Goal: Transaction & Acquisition: Purchase product/service

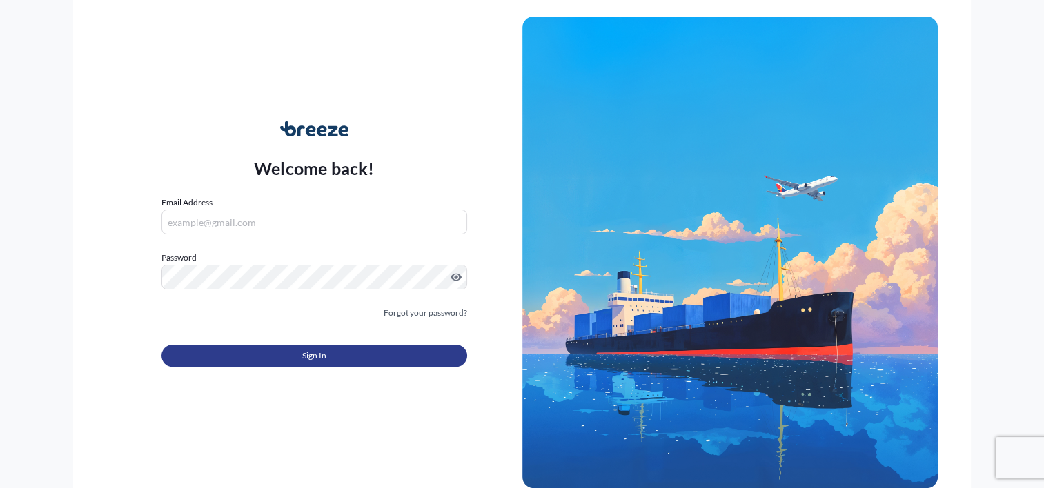
type input "[PERSON_NAME][EMAIL_ADDRESS][DOMAIN_NAME]"
click at [400, 359] on button "Sign In" at bounding box center [313, 356] width 305 height 22
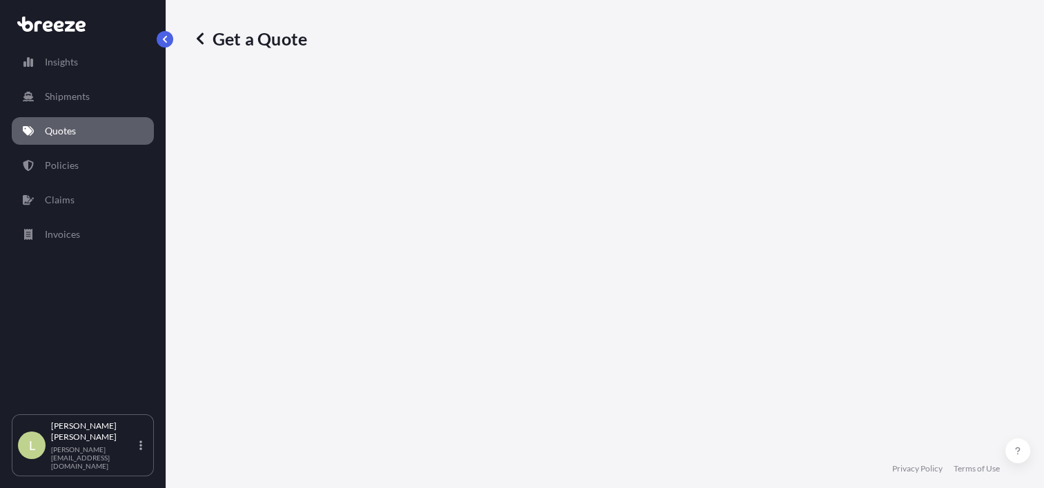
select select "Sea"
select select "1"
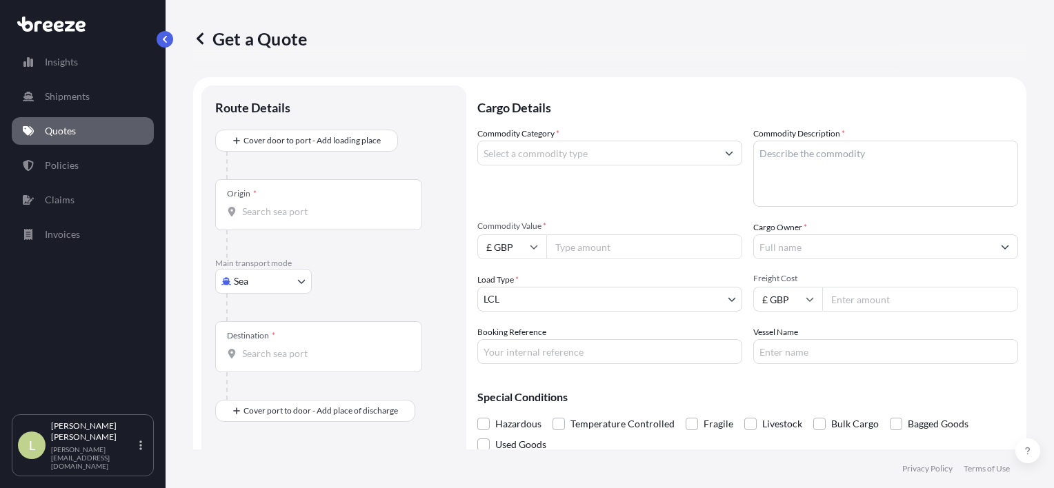
scroll to position [22, 0]
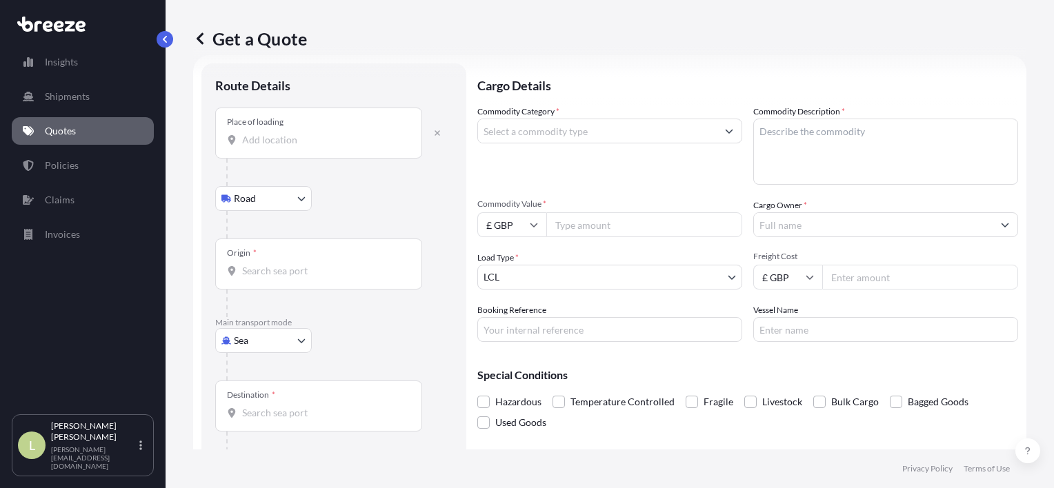
click at [291, 146] on input "Place of loading" at bounding box center [323, 140] width 163 height 14
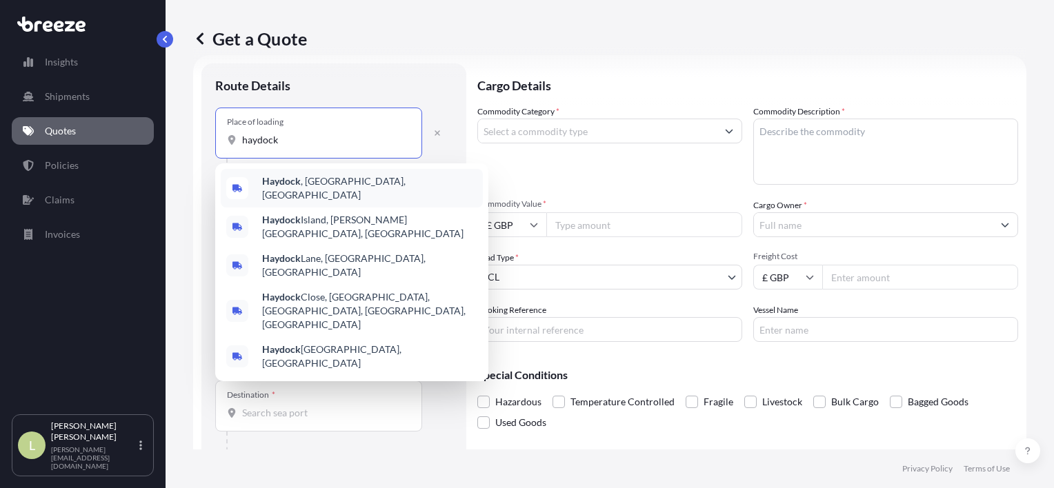
click at [279, 187] on b "Haydock" at bounding box center [281, 181] width 39 height 12
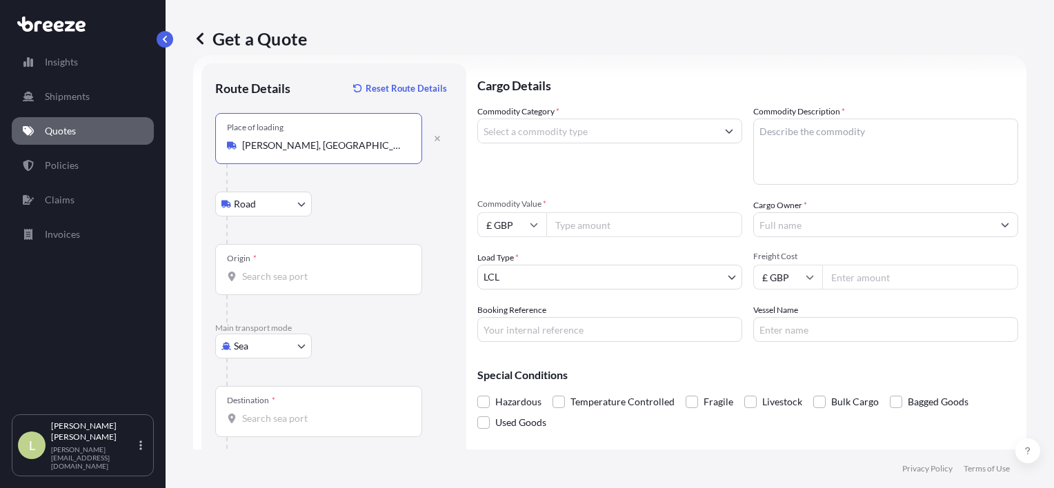
type input "[PERSON_NAME], [GEOGRAPHIC_DATA], [GEOGRAPHIC_DATA]"
click at [289, 271] on input "Origin *" at bounding box center [323, 277] width 163 height 14
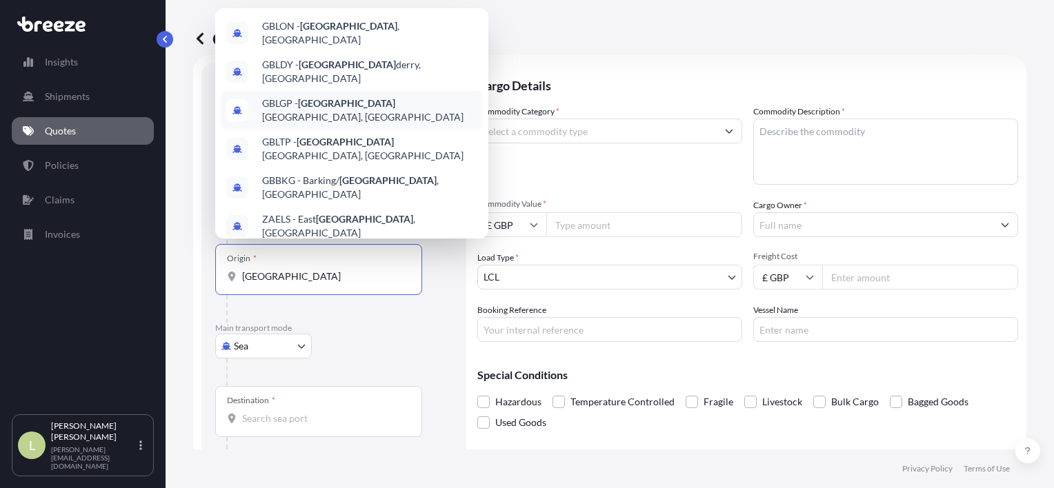
click at [345, 91] on div "GBLGP - [GEOGRAPHIC_DATA], [GEOGRAPHIC_DATA]" at bounding box center [352, 110] width 262 height 39
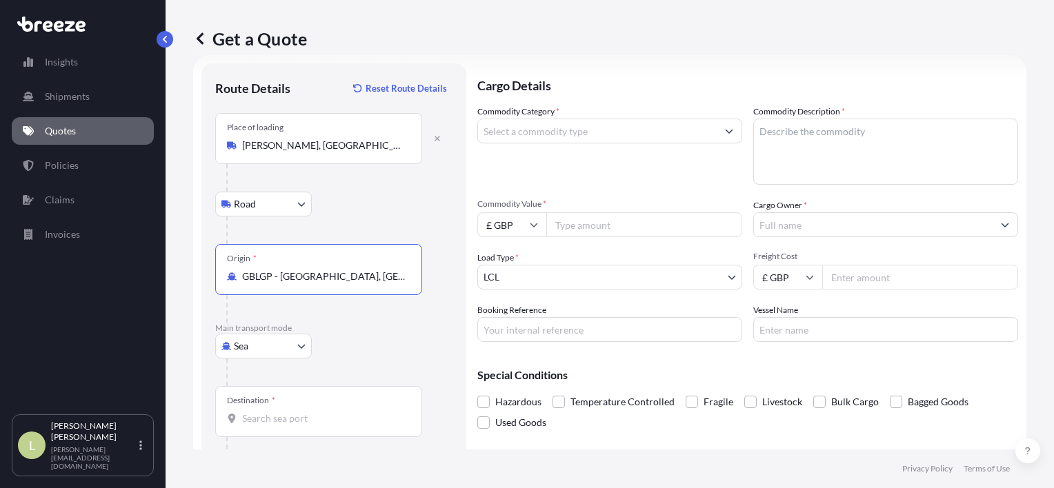
type input "GBLGP - [GEOGRAPHIC_DATA], [GEOGRAPHIC_DATA]"
click at [322, 403] on div "Destination *" at bounding box center [318, 411] width 207 height 51
click at [322, 412] on input "Destination *" at bounding box center [323, 419] width 163 height 14
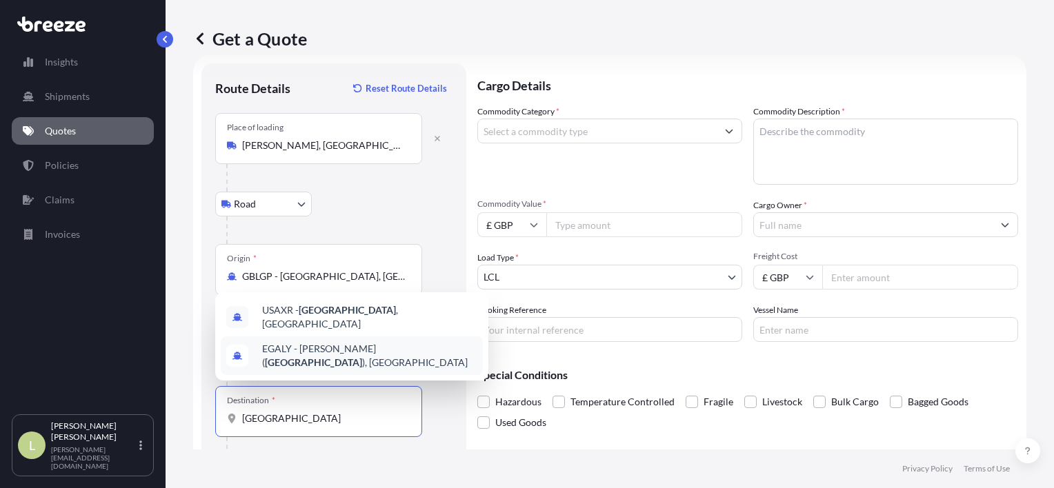
click at [348, 351] on span "[PERSON_NAME] ( [GEOGRAPHIC_DATA] ), [GEOGRAPHIC_DATA]" at bounding box center [369, 356] width 215 height 28
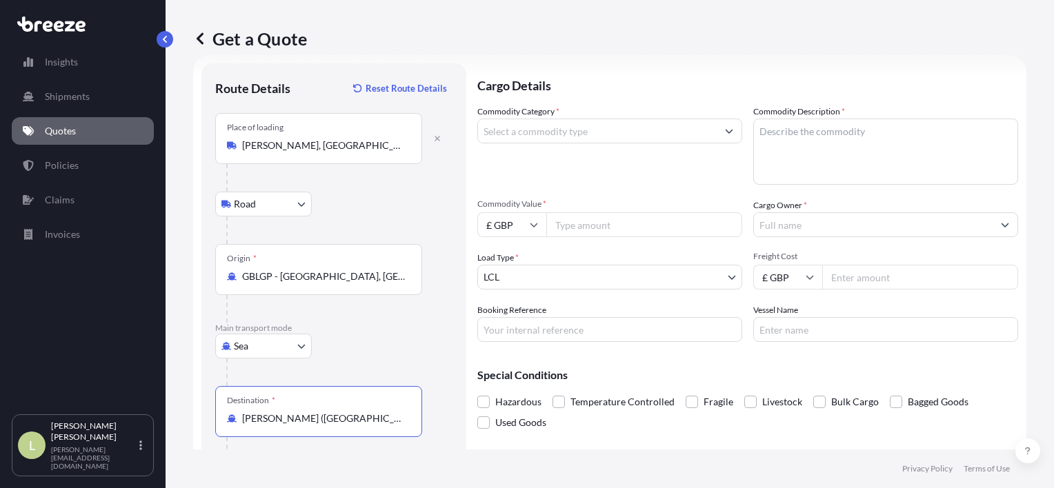
type input "[PERSON_NAME] ([GEOGRAPHIC_DATA]), [GEOGRAPHIC_DATA]"
click at [544, 126] on input "Commodity Category *" at bounding box center [597, 131] width 239 height 25
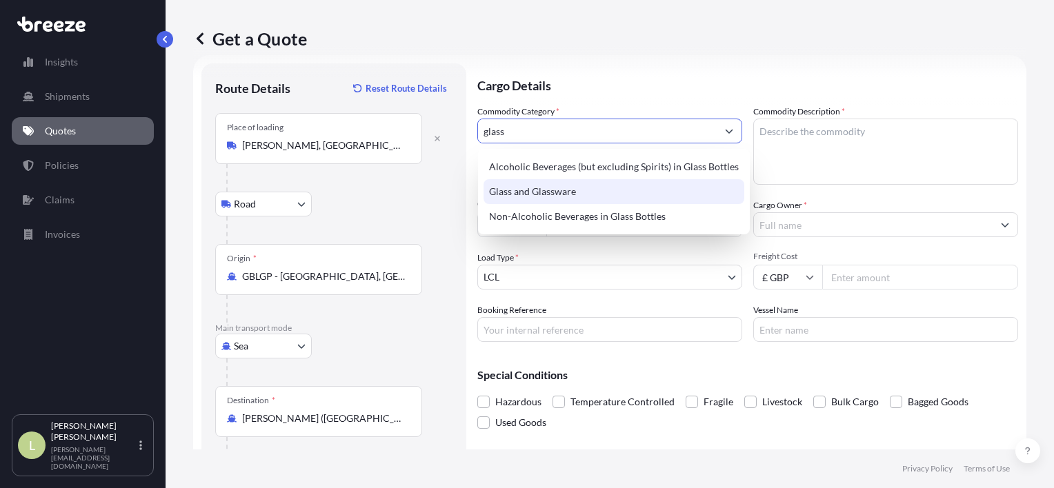
click at [553, 182] on div "Glass and Glassware" at bounding box center [614, 191] width 261 height 25
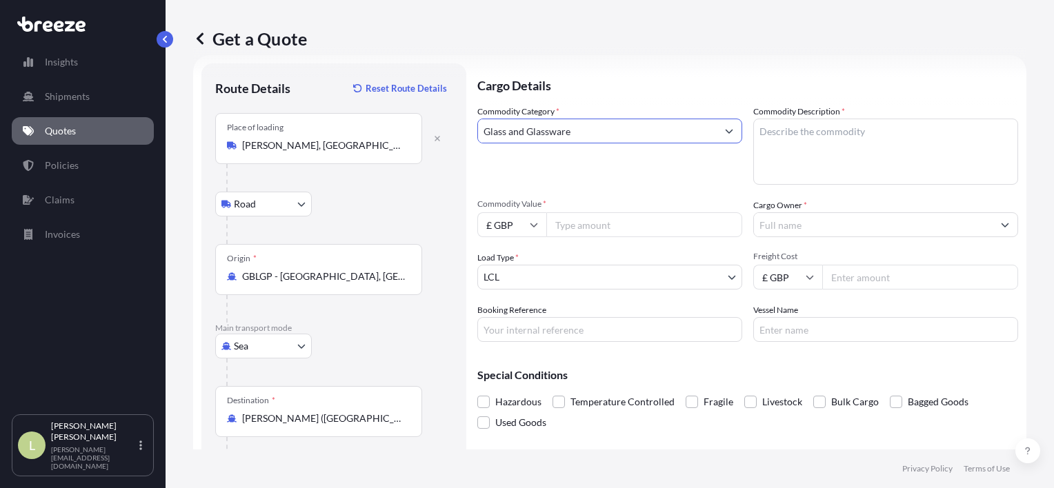
type input "Glass and Glassware"
click at [715, 400] on span "Fragile" at bounding box center [719, 402] width 30 height 21
click at [686, 392] on input "Fragile" at bounding box center [686, 392] width 0 height 0
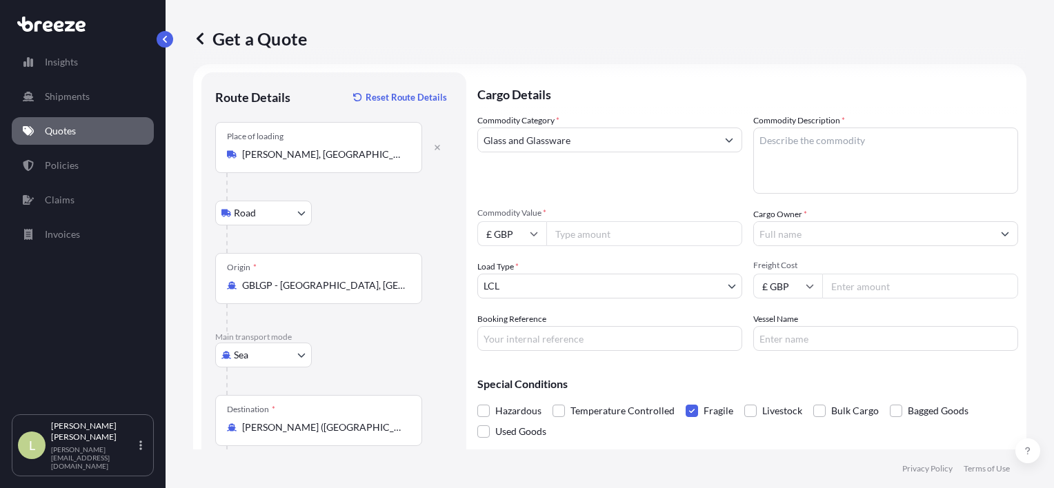
scroll to position [0, 0]
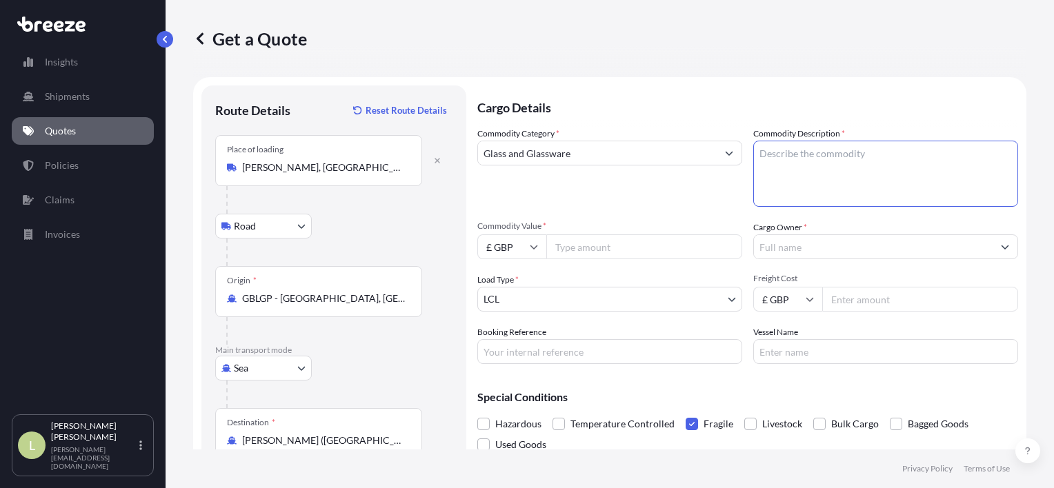
click at [800, 172] on textarea "Commodity Description *" at bounding box center [885, 174] width 265 height 66
type textarea "SAFETY GLASS"
click at [500, 250] on input "£ GBP" at bounding box center [511, 247] width 69 height 25
click at [504, 341] on div "$ USD" at bounding box center [512, 343] width 58 height 26
type input "$ USD"
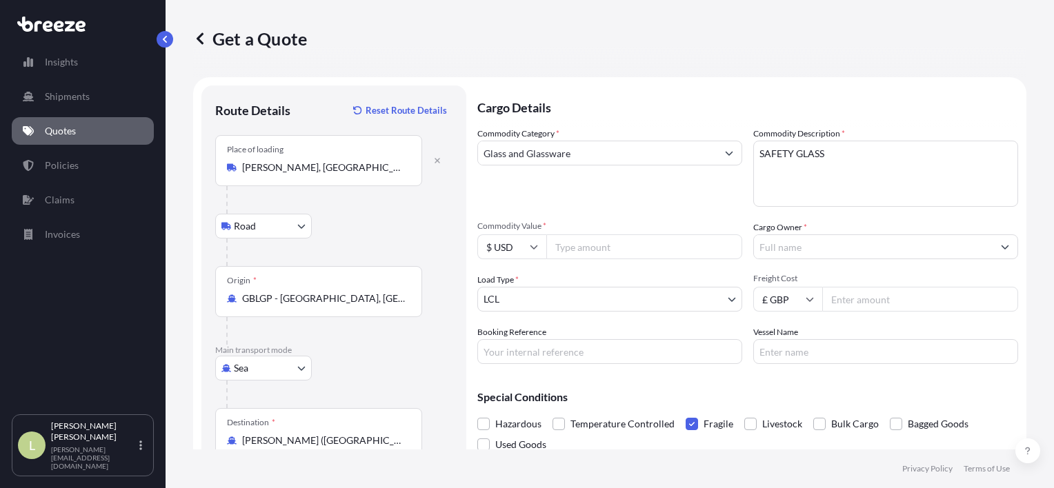
click at [615, 248] on input "Commodity Value *" at bounding box center [644, 247] width 196 height 25
type input "53208.48"
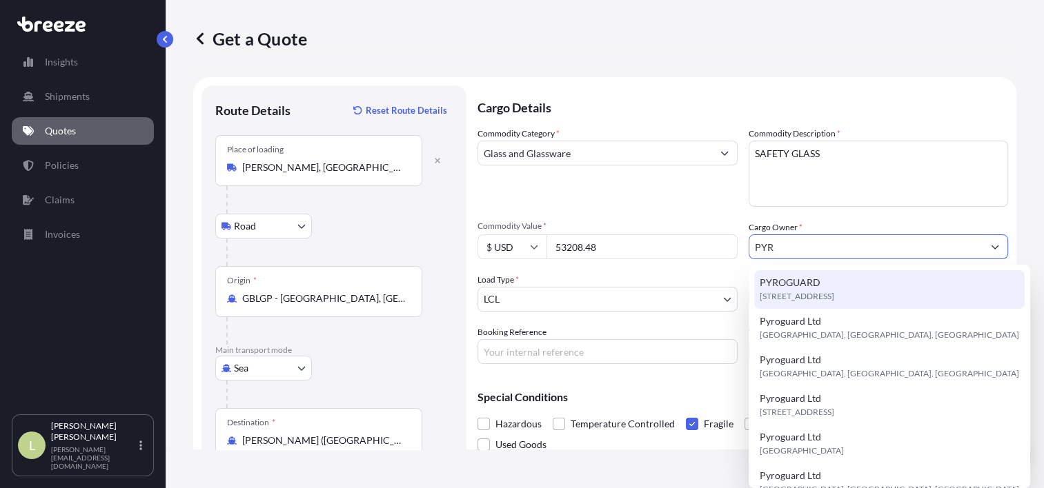
click at [808, 306] on div "[STREET_ADDRESS]" at bounding box center [889, 289] width 270 height 39
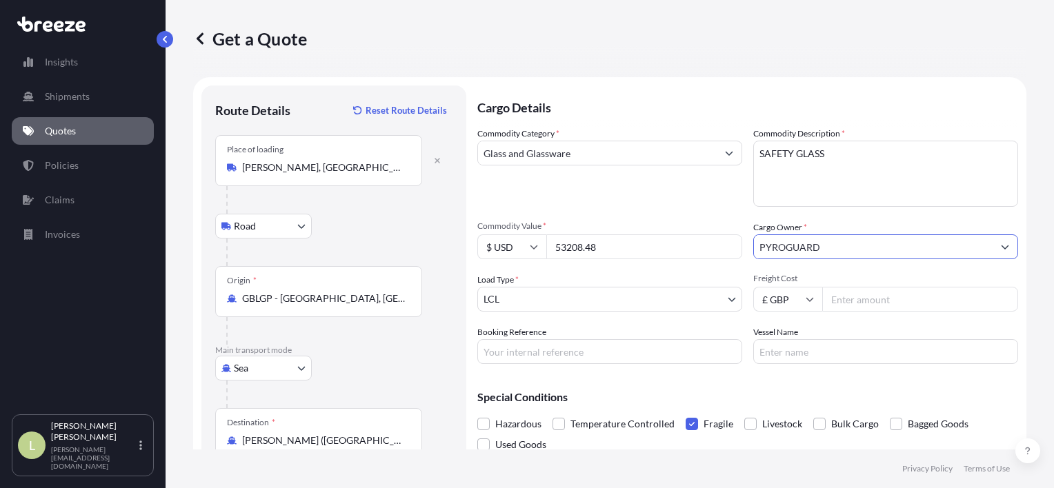
type input "PYROGUARD"
click at [855, 295] on input "Freight Cost" at bounding box center [920, 299] width 196 height 25
click at [566, 345] on input "Booking Reference" at bounding box center [609, 351] width 265 height 25
type input "S00006510"
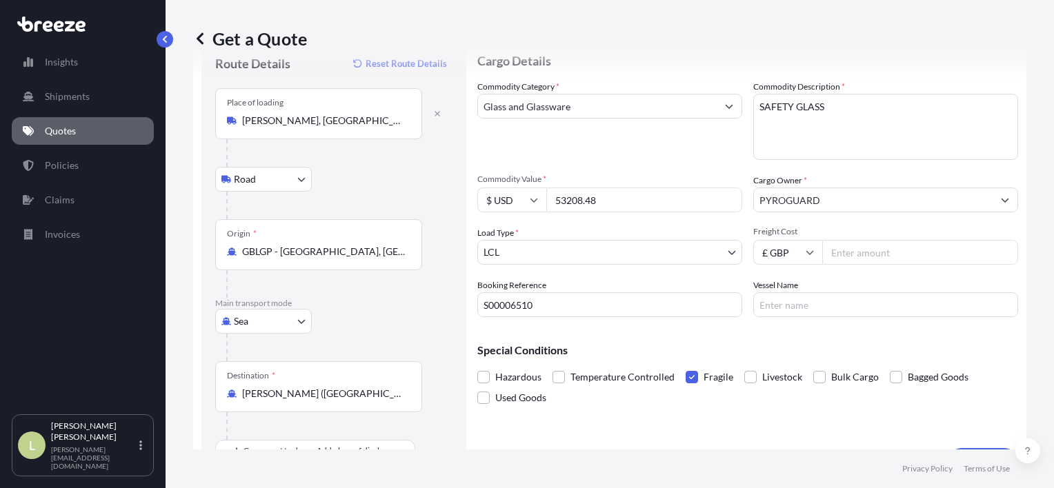
scroll to position [80, 0]
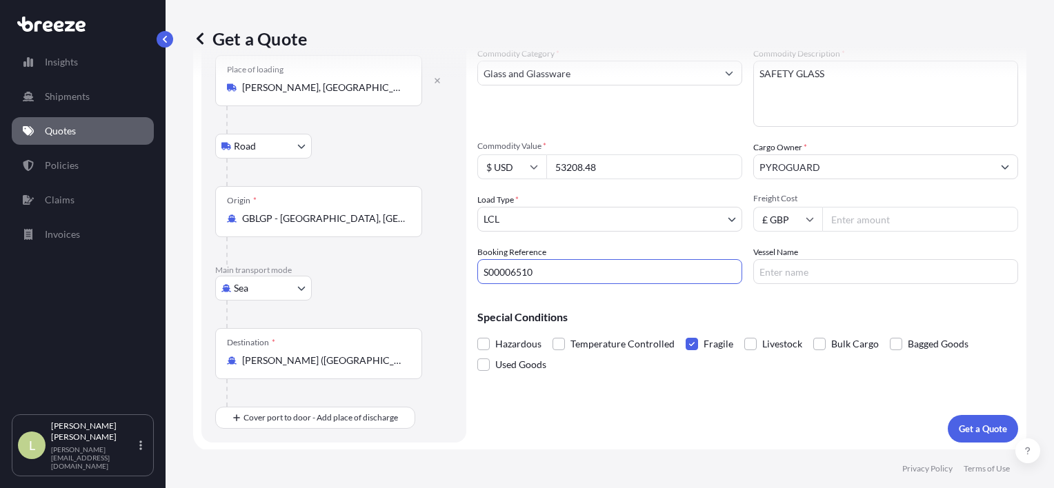
click at [804, 268] on input "Vessel Name" at bounding box center [885, 271] width 265 height 25
click at [867, 215] on input "Freight Cost" at bounding box center [920, 219] width 196 height 25
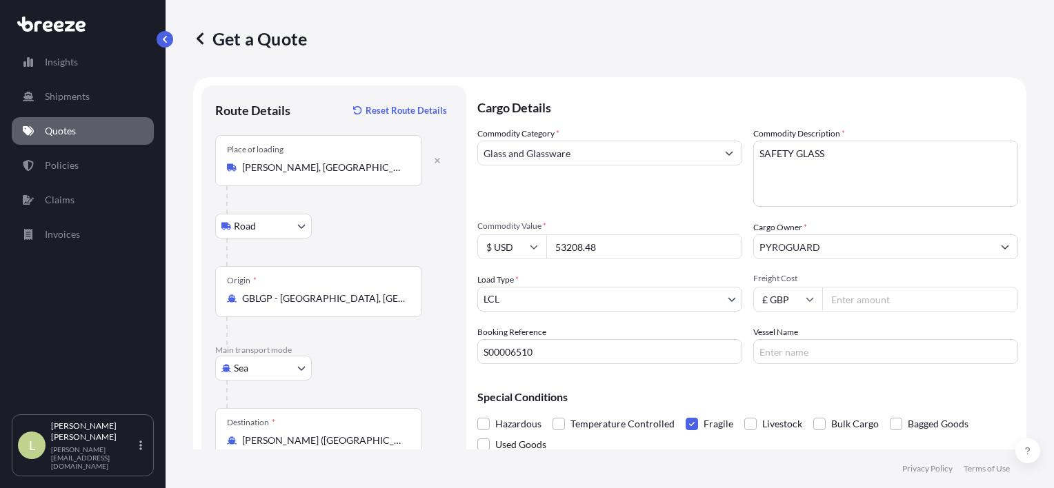
click at [858, 304] on input "Freight Cost" at bounding box center [920, 299] width 196 height 25
type input "2295"
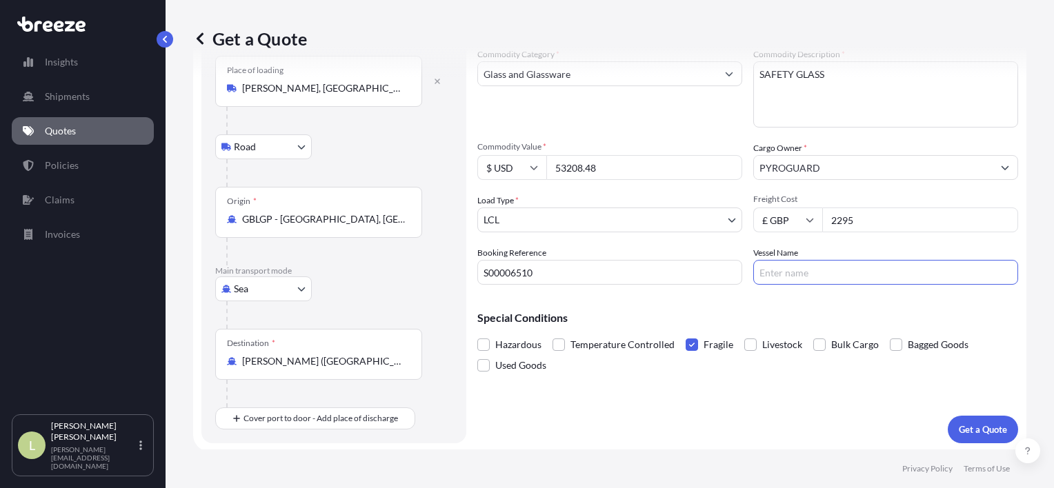
scroll to position [80, 0]
click at [971, 422] on p "Get a Quote" at bounding box center [983, 429] width 48 height 14
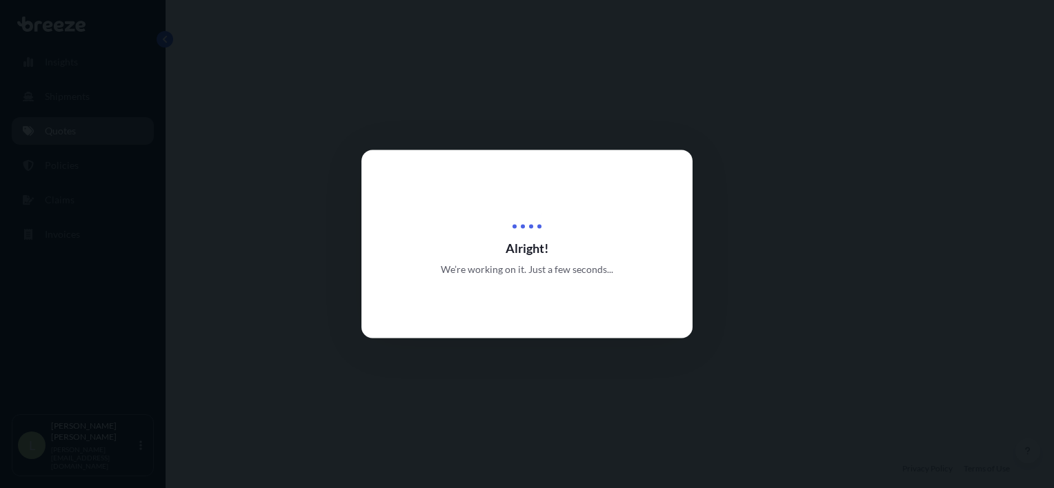
select select "Road"
select select "Sea"
select select "1"
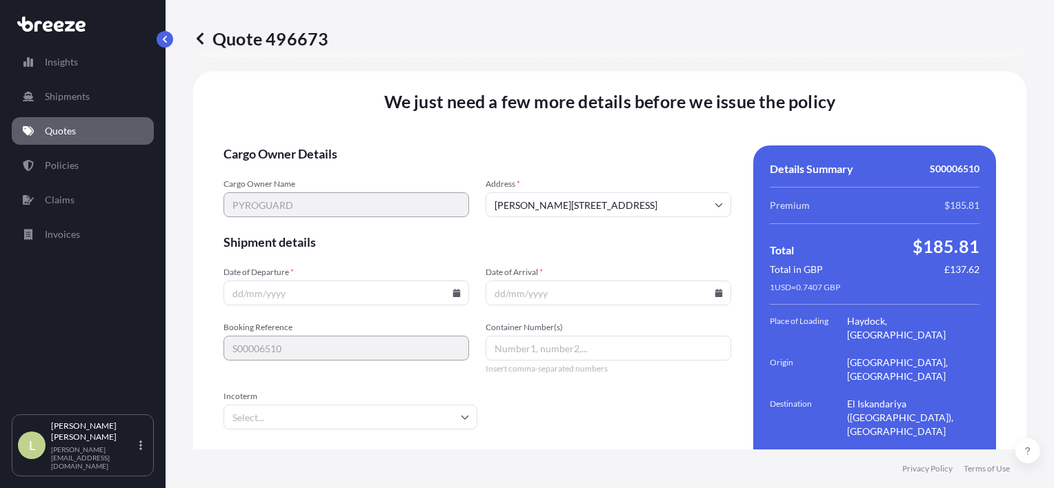
scroll to position [1810, 0]
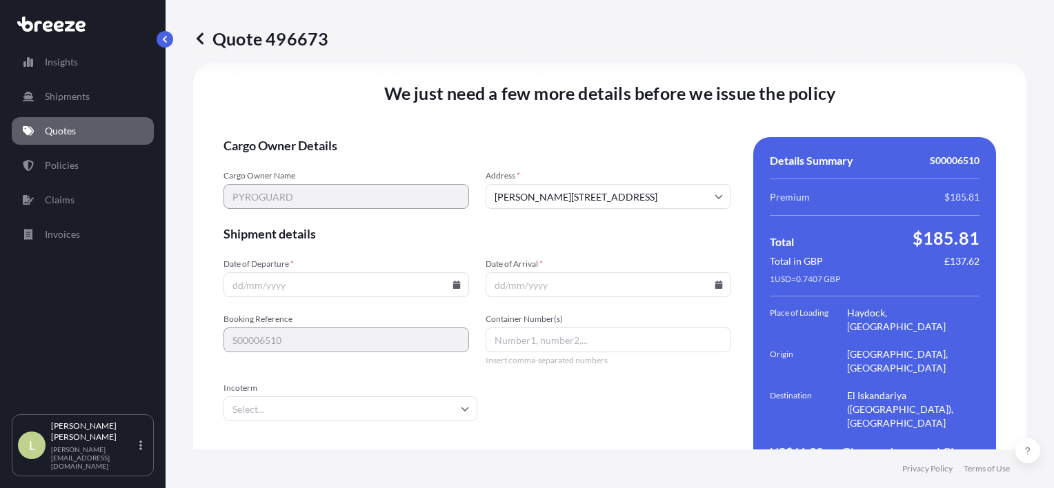
click at [371, 273] on input "Date of Departure *" at bounding box center [347, 285] width 246 height 25
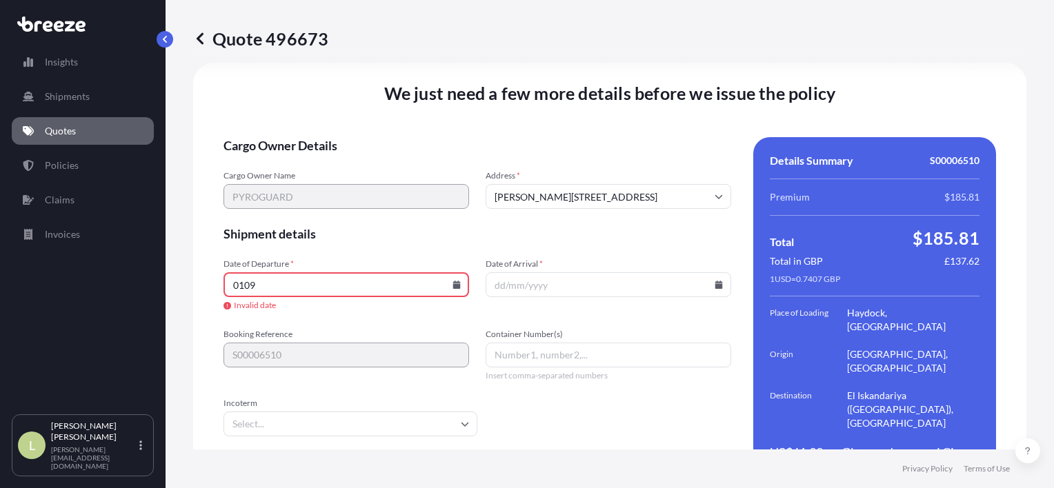
click at [455, 281] on icon at bounding box center [457, 285] width 8 height 8
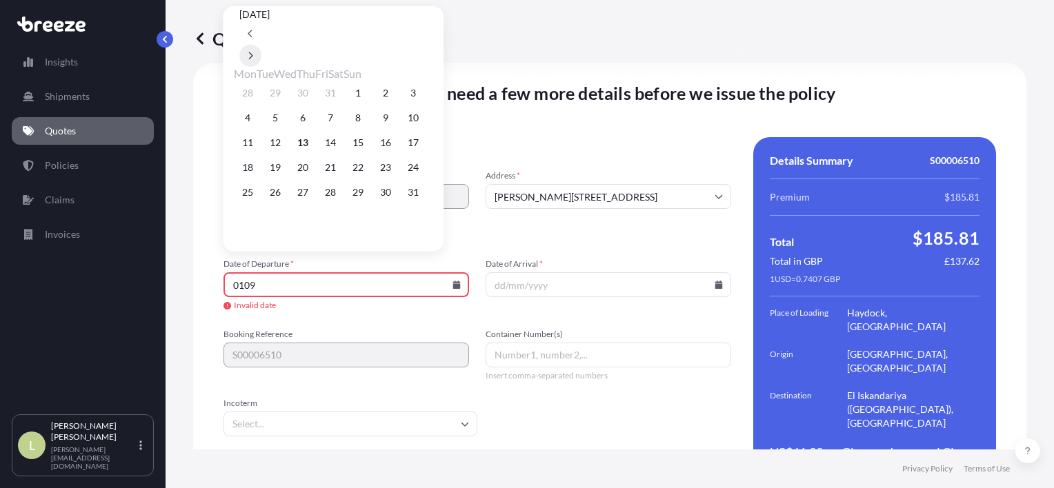
click at [261, 45] on button at bounding box center [250, 56] width 22 height 22
click at [254, 92] on button "1" at bounding box center [248, 93] width 22 height 22
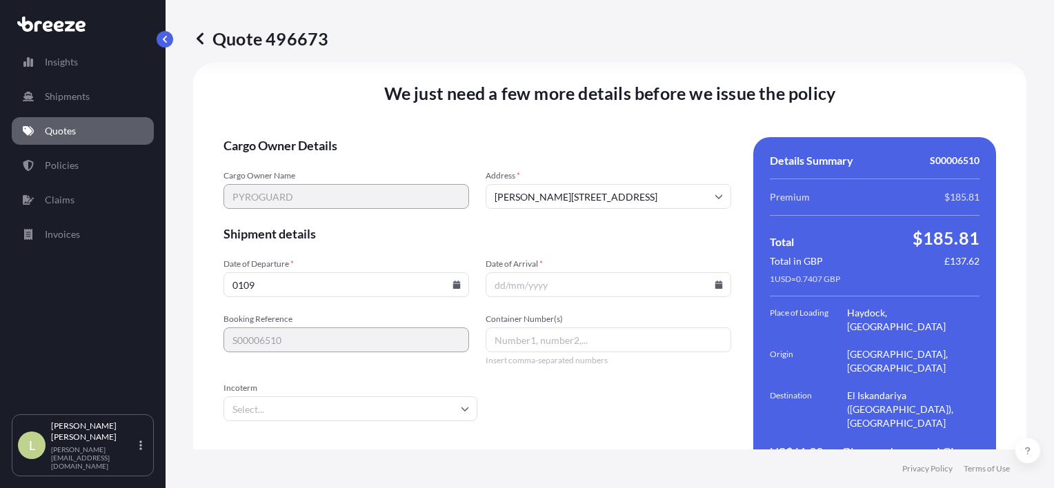
type input "[DATE]"
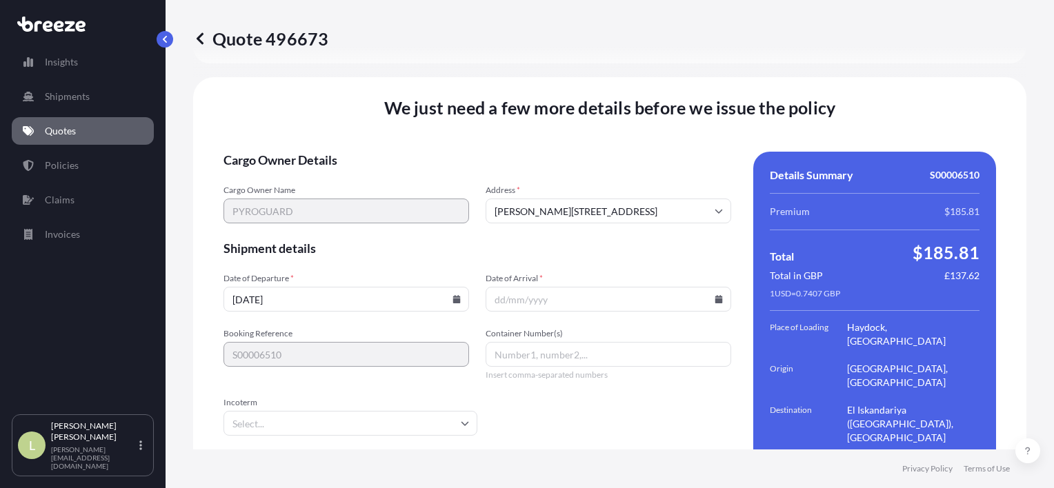
click at [533, 287] on input "Date of Arrival *" at bounding box center [609, 299] width 246 height 25
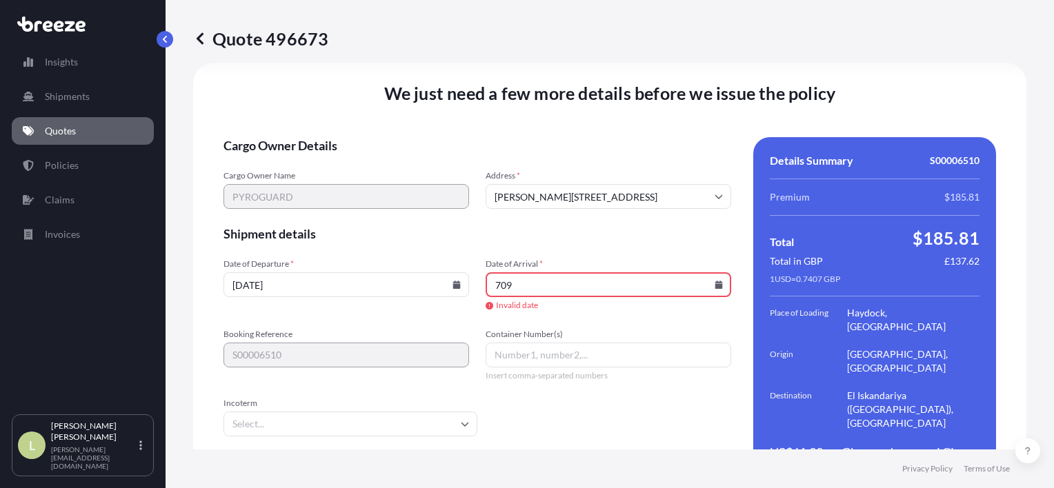
click at [715, 281] on icon at bounding box center [719, 285] width 8 height 8
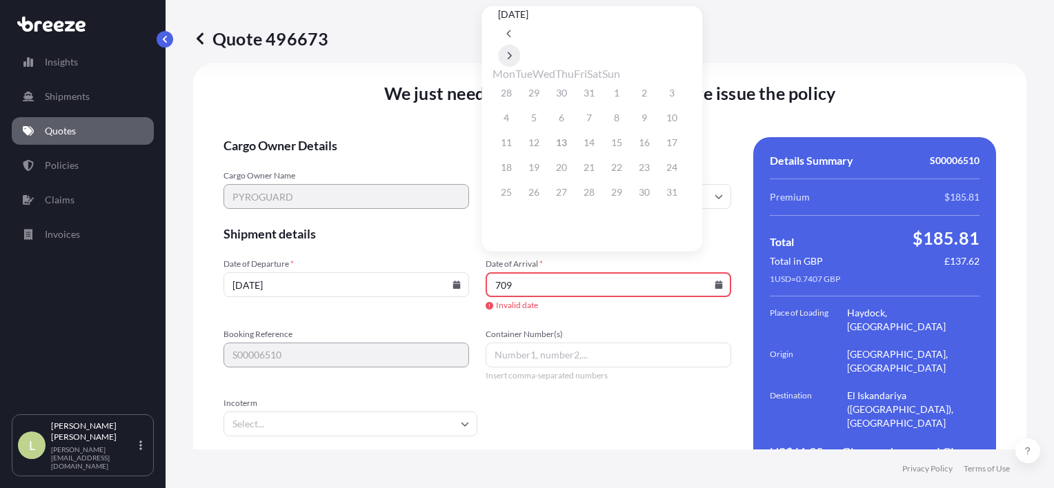
click at [513, 52] on icon at bounding box center [510, 56] width 6 height 8
click at [571, 146] on button "17" at bounding box center [562, 143] width 22 height 22
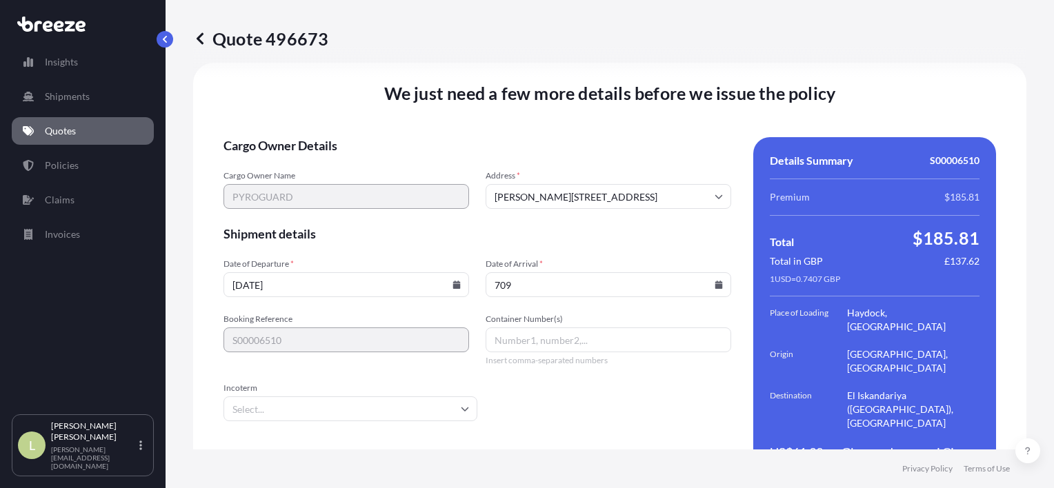
type input "[DATE]"
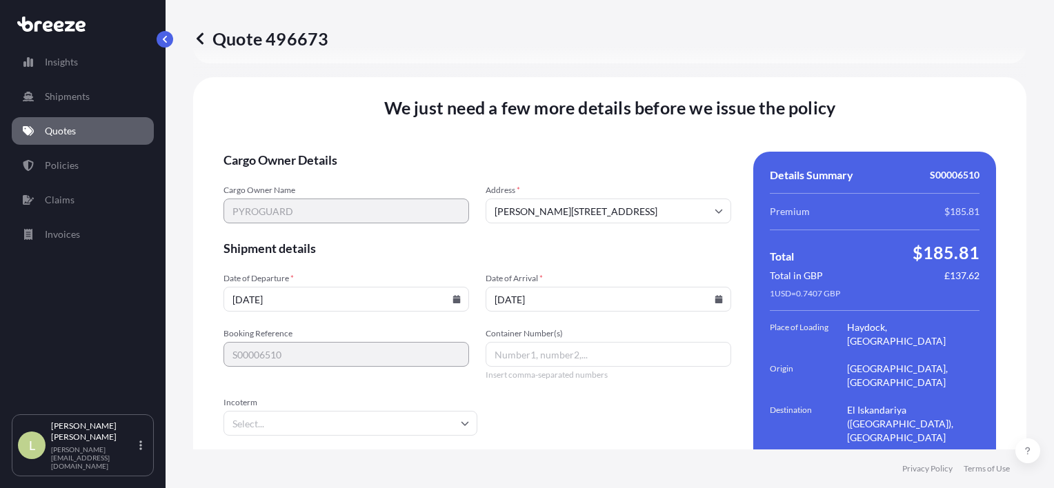
click at [434, 411] on input "Incoterm" at bounding box center [351, 423] width 254 height 25
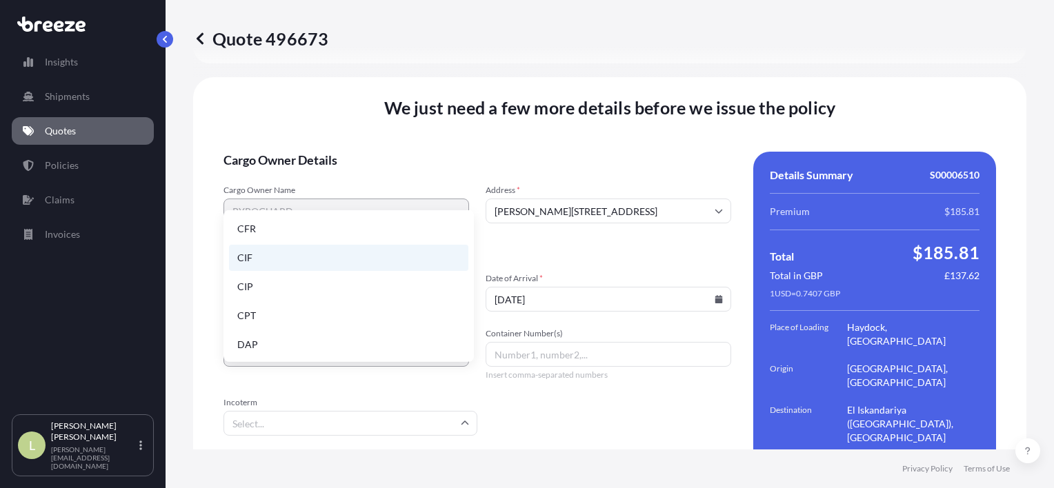
click at [342, 264] on li "CIF" at bounding box center [348, 258] width 239 height 26
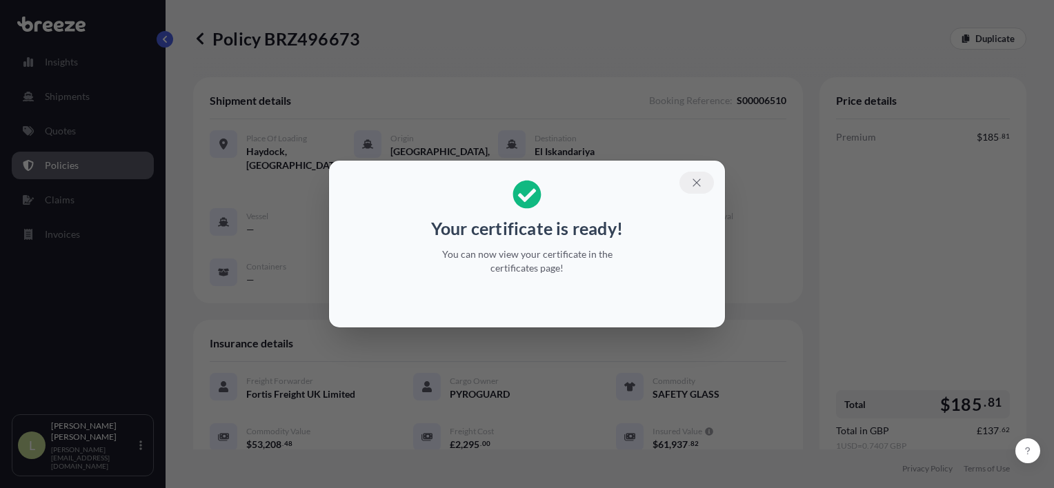
click at [700, 180] on icon "button" at bounding box center [697, 183] width 8 height 8
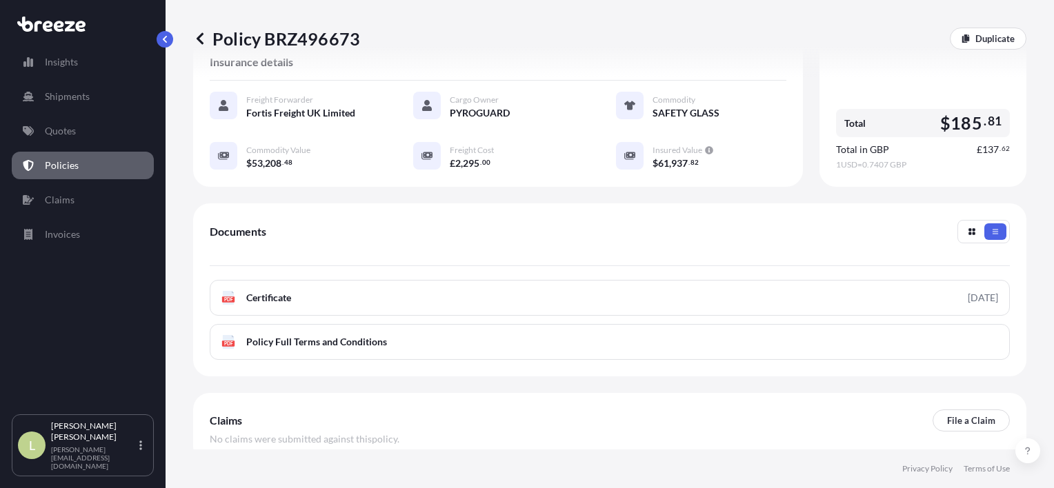
scroll to position [339, 0]
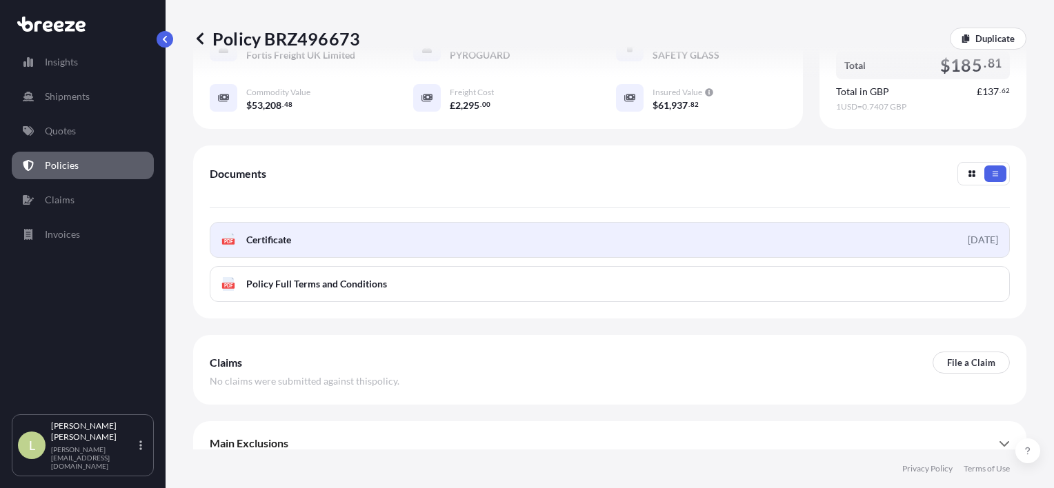
click at [398, 231] on link "PDF Certificate [DATE]" at bounding box center [610, 240] width 800 height 36
